Goal: Task Accomplishment & Management: Manage account settings

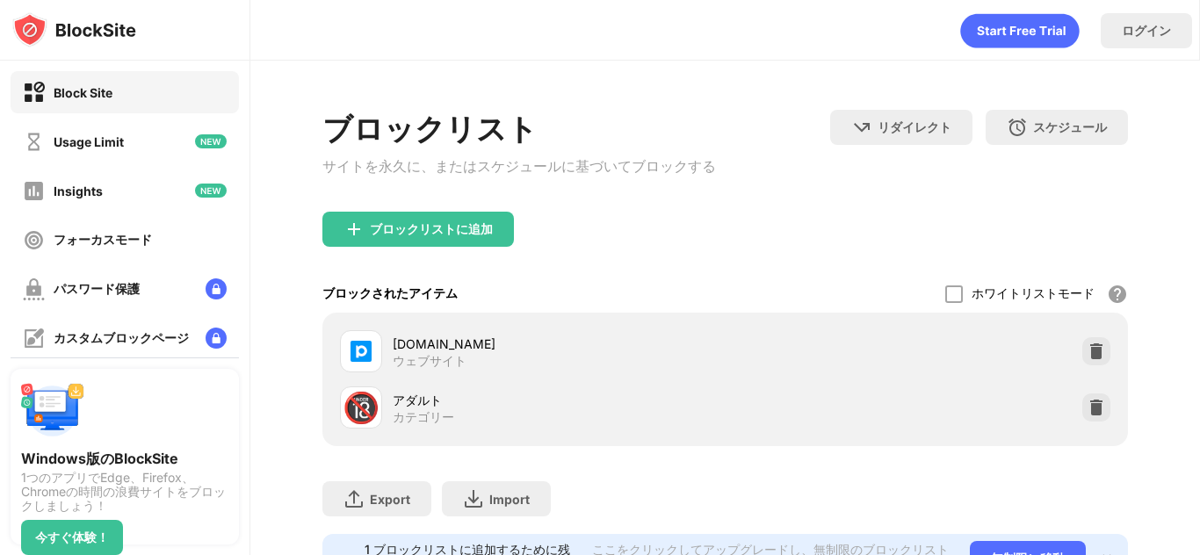
click at [1094, 357] on img at bounding box center [1097, 352] width 18 height 18
